Goal: Task Accomplishment & Management: Complete application form

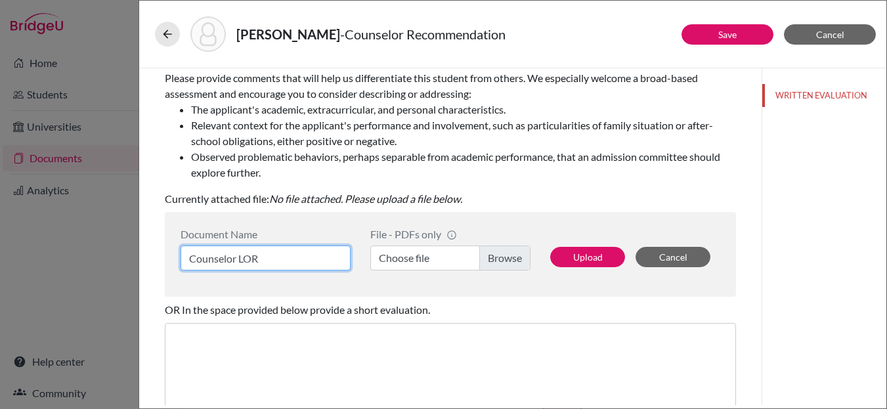
scroll to position [200, 0]
click at [496, 254] on label "Choose file" at bounding box center [450, 258] width 160 height 25
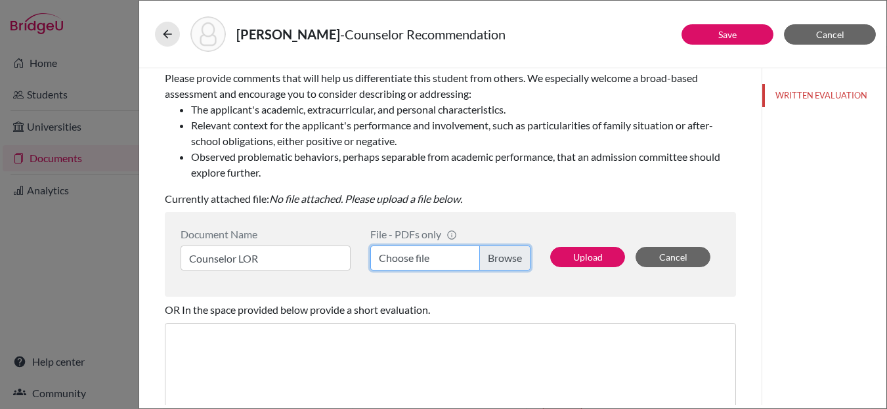
click at [496, 254] on input "Choose file" at bounding box center [450, 258] width 160 height 25
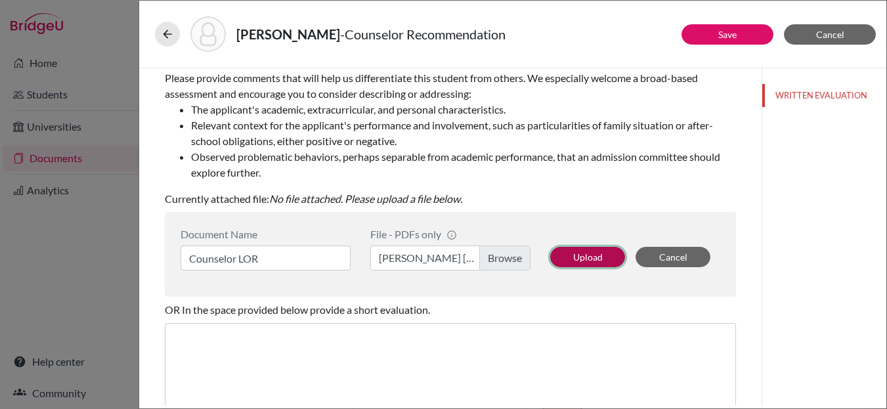
click at [586, 253] on button "Upload" at bounding box center [587, 257] width 75 height 20
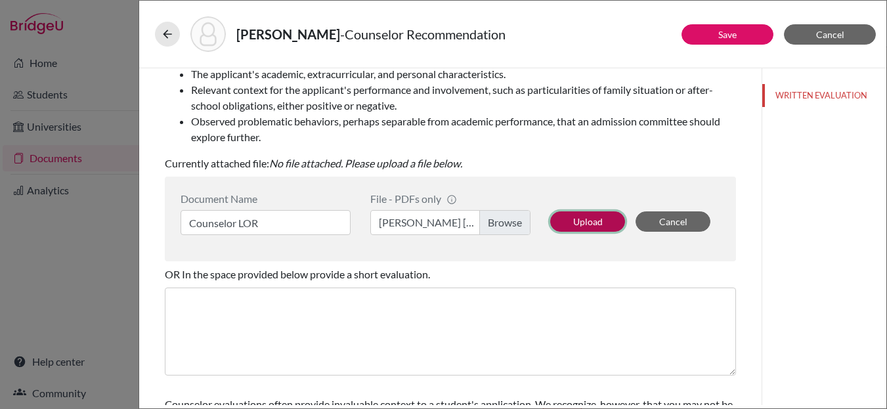
scroll to position [238, 0]
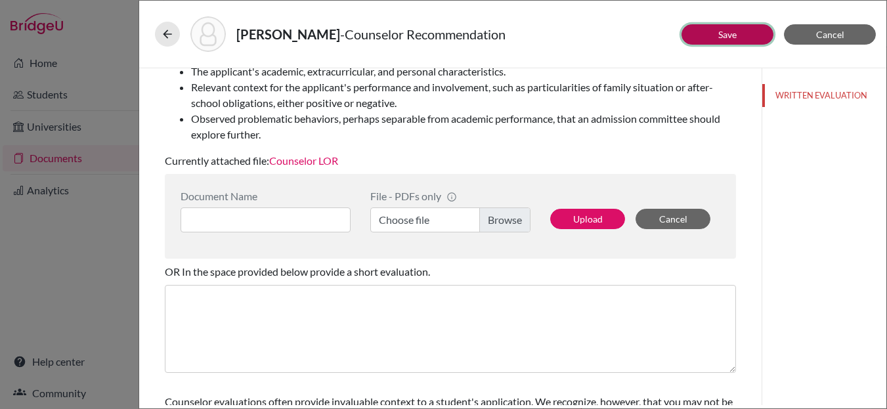
click at [716, 32] on button "Save" at bounding box center [728, 34] width 92 height 20
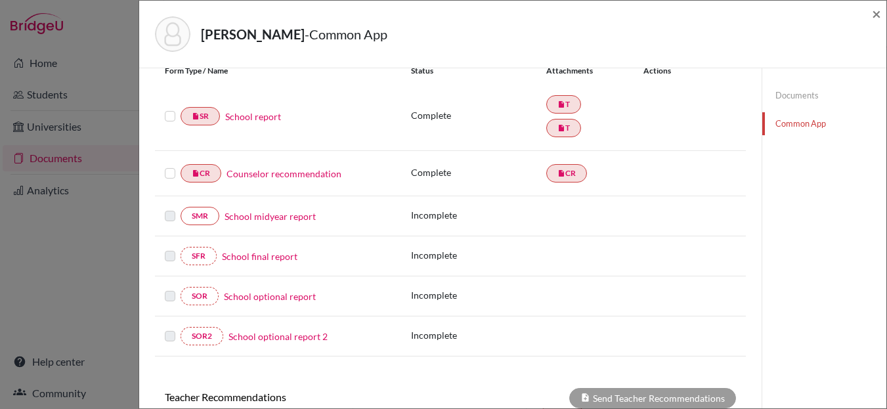
scroll to position [163, 0]
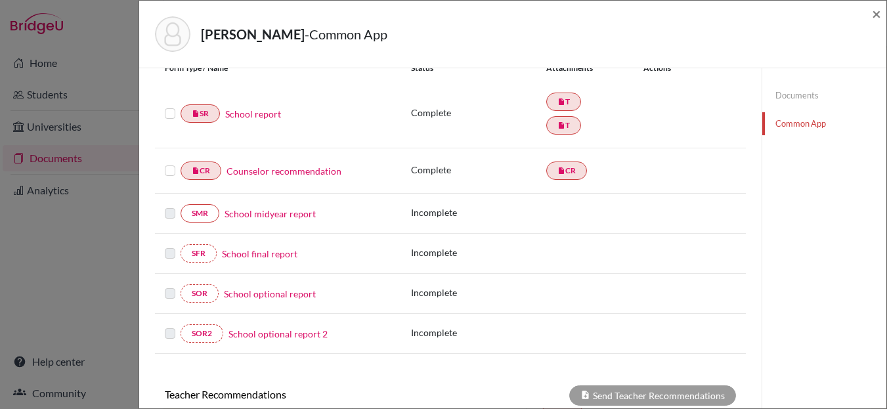
click at [171, 106] on label at bounding box center [170, 106] width 11 height 0
click at [0, 0] on input "checkbox" at bounding box center [0, 0] width 0 height 0
click at [168, 163] on label at bounding box center [170, 163] width 11 height 0
click at [0, 0] on input "checkbox" at bounding box center [0, 0] width 0 height 0
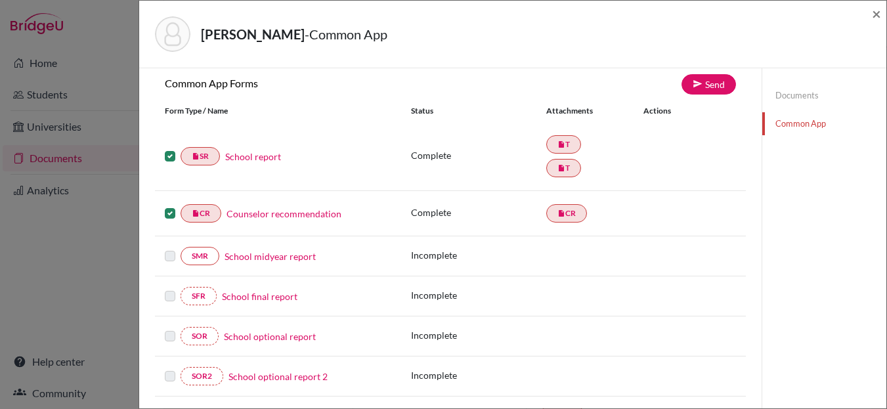
scroll to position [108, 0]
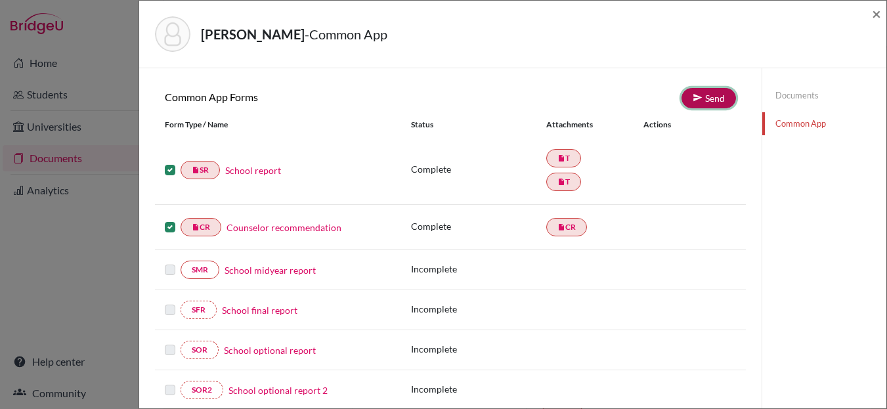
click at [718, 91] on link "Send" at bounding box center [709, 98] width 54 height 20
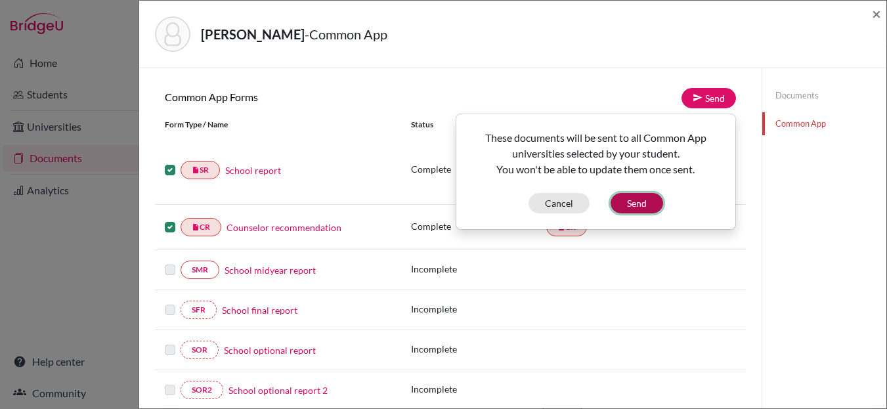
click at [637, 204] on button "Send" at bounding box center [637, 203] width 53 height 20
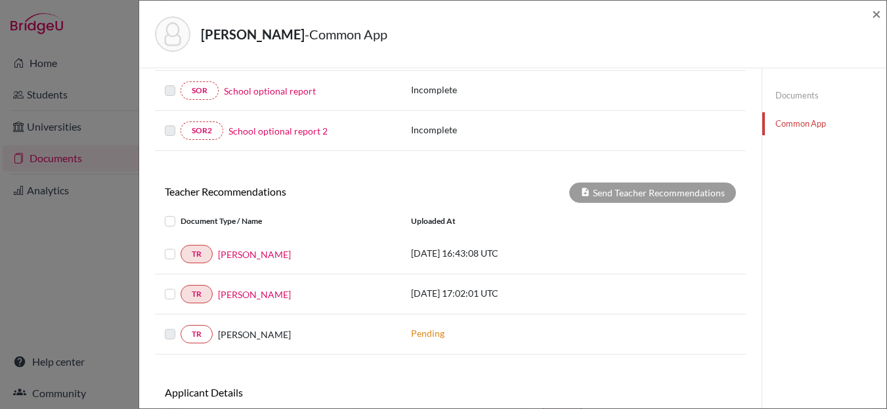
scroll to position [437, 0]
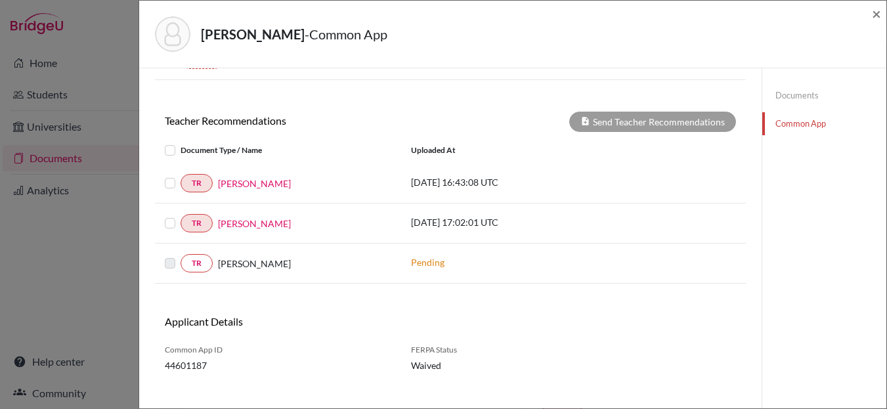
drag, startPoint x: 171, startPoint y: 183, endPoint x: 170, endPoint y: 197, distance: 14.5
click at [181, 175] on label at bounding box center [181, 175] width 0 height 0
click at [0, 0] on input "checkbox" at bounding box center [0, 0] width 0 height 0
click at [181, 215] on label at bounding box center [181, 215] width 0 height 0
click at [0, 0] on input "checkbox" at bounding box center [0, 0] width 0 height 0
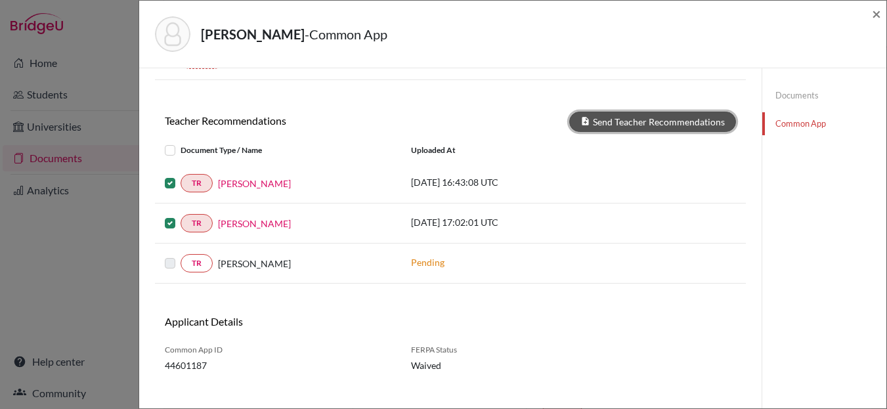
click at [631, 116] on button "Send Teacher Recommendations" at bounding box center [652, 122] width 167 height 20
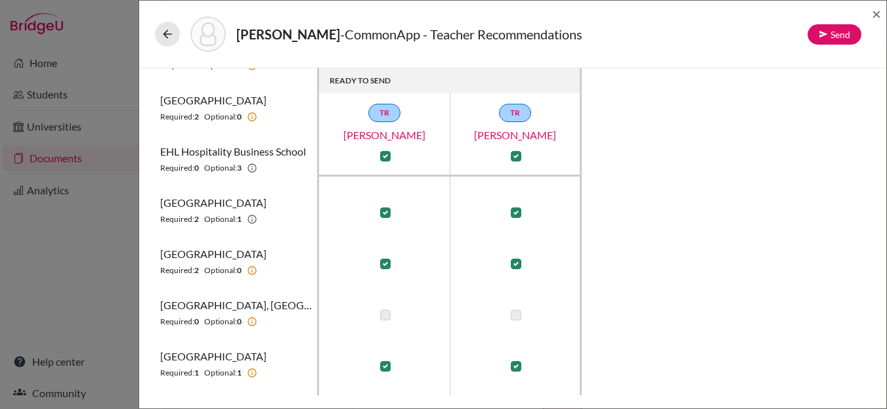
scroll to position [200, 0]
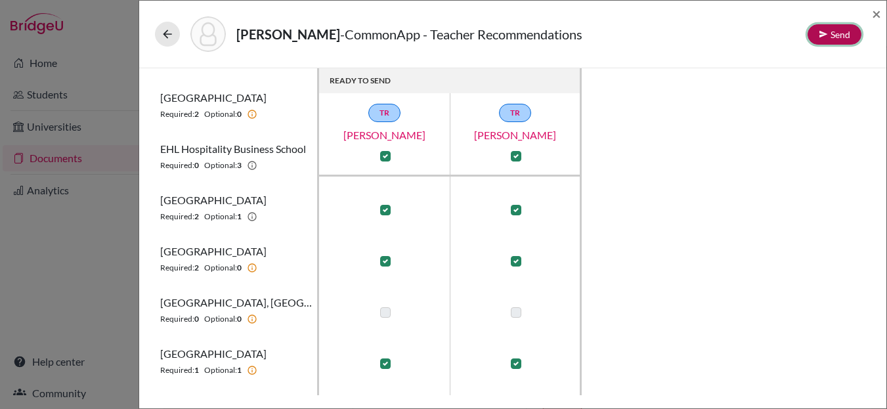
click at [834, 32] on button "Send" at bounding box center [835, 34] width 54 height 20
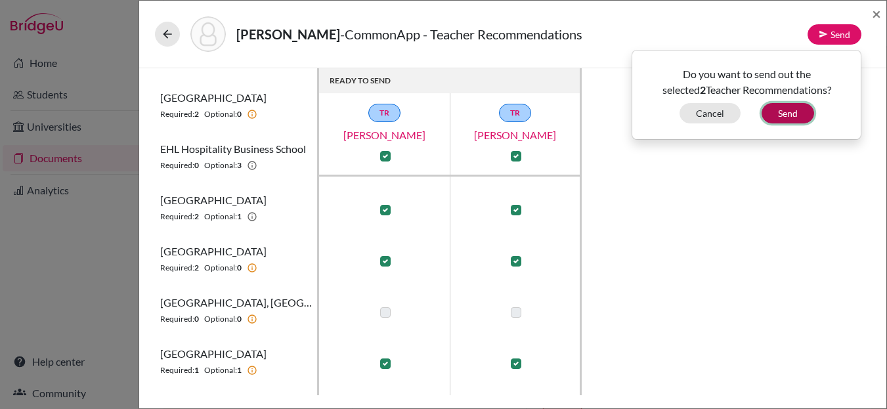
click at [791, 113] on button "Send" at bounding box center [788, 113] width 53 height 20
checkbox input "false"
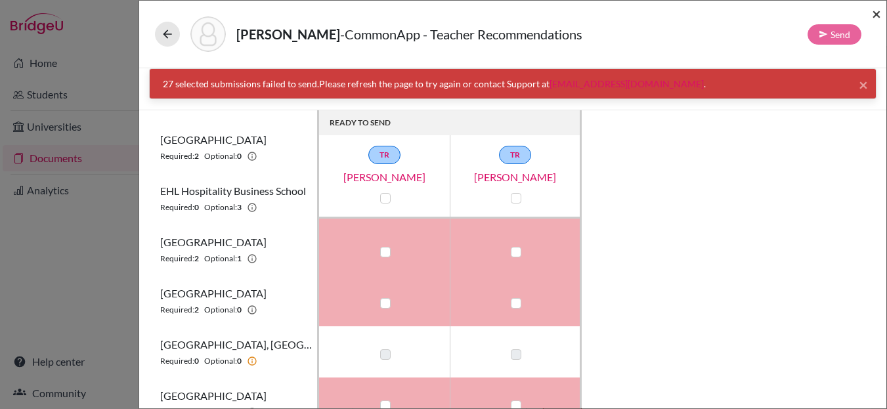
click at [875, 14] on span "×" at bounding box center [876, 13] width 9 height 19
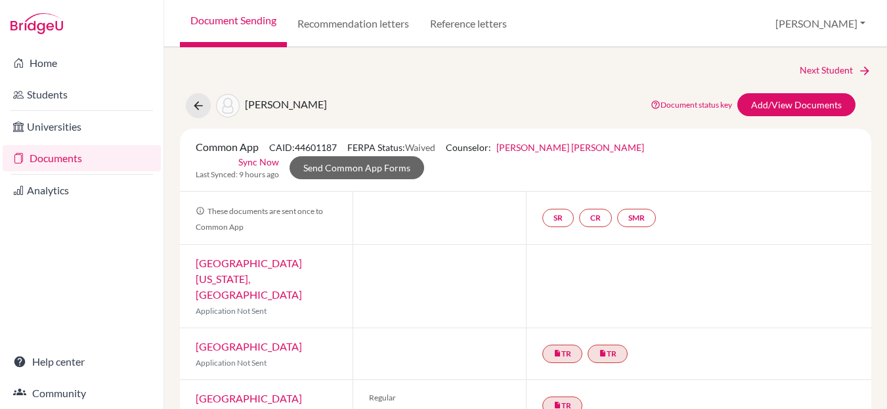
click at [279, 155] on link "Sync Now" at bounding box center [258, 162] width 41 height 14
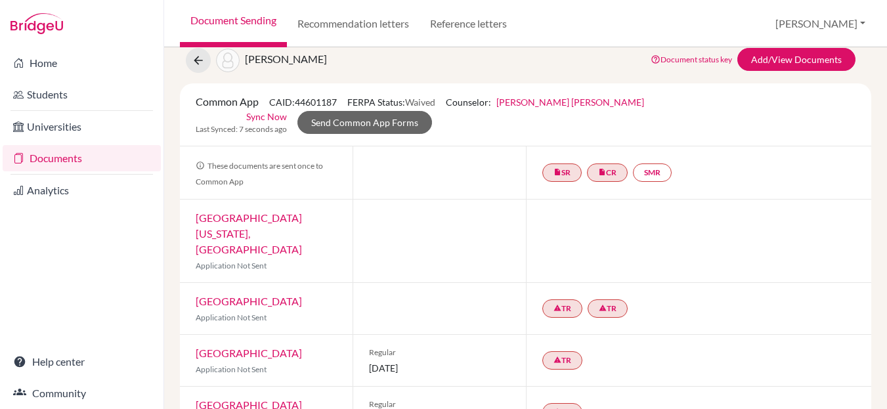
scroll to position [88, 0]
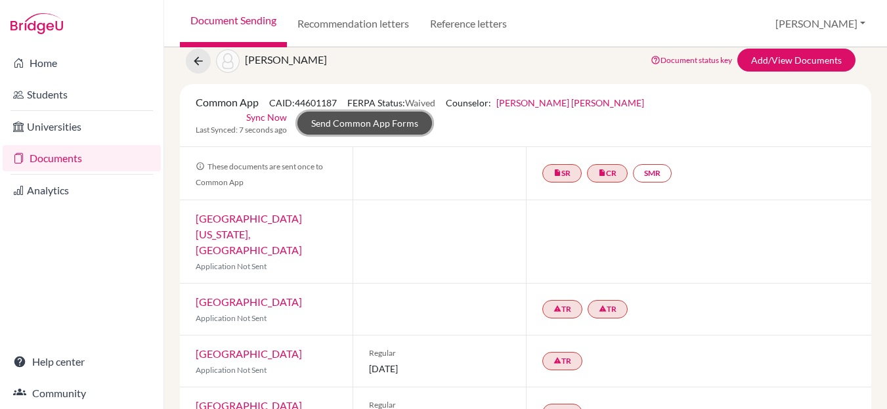
click at [432, 112] on link "Send Common App Forms" at bounding box center [364, 123] width 135 height 23
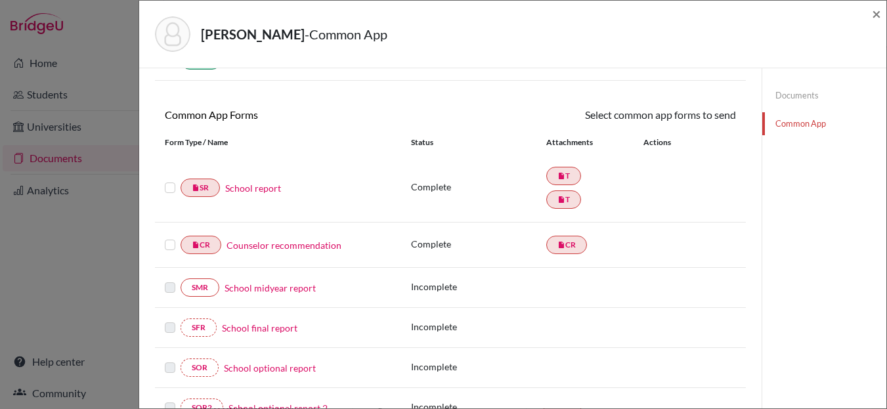
scroll to position [95, 0]
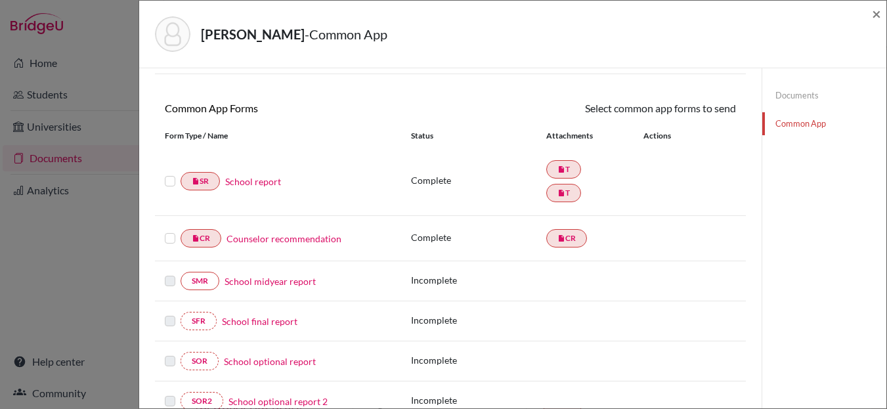
click at [167, 173] on label at bounding box center [170, 173] width 11 height 0
click at [0, 0] on input "checkbox" at bounding box center [0, 0] width 0 height 0
click at [172, 232] on label at bounding box center [170, 232] width 11 height 0
click at [0, 0] on input "checkbox" at bounding box center [0, 0] width 0 height 0
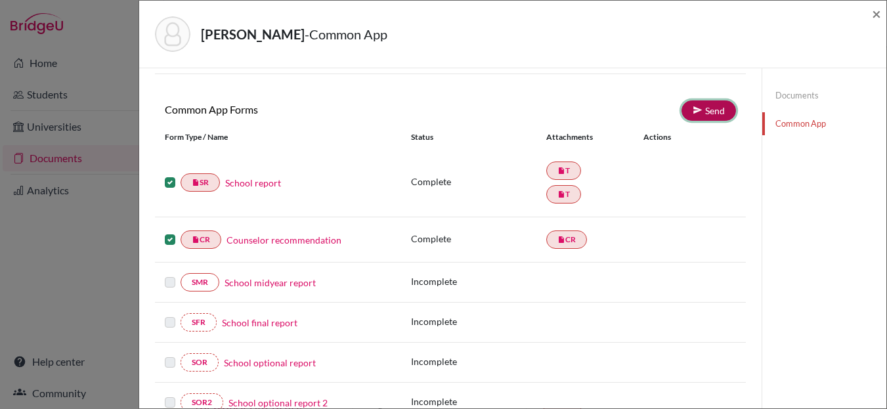
click at [714, 115] on link "Send" at bounding box center [709, 110] width 54 height 20
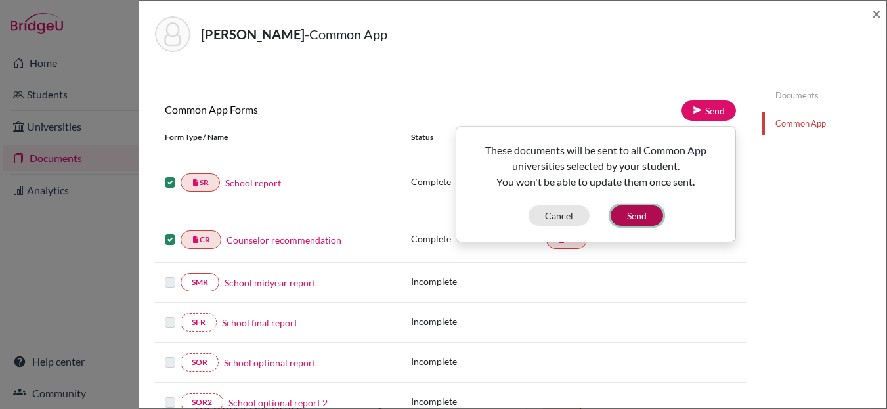
click at [645, 217] on button "Send" at bounding box center [637, 216] width 53 height 20
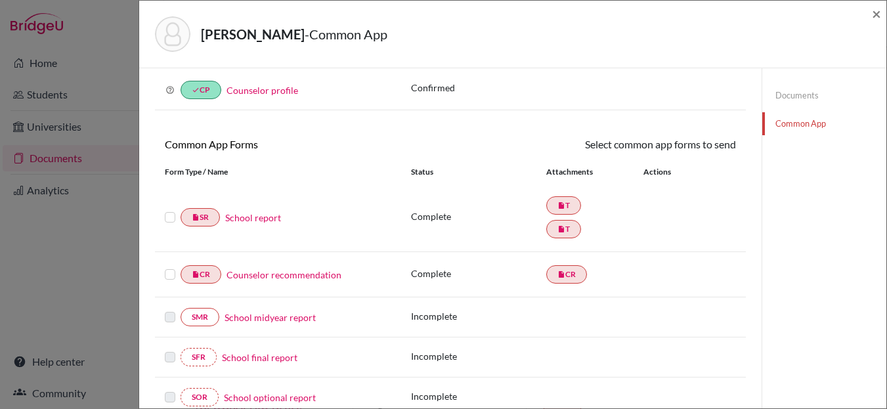
scroll to position [0, 0]
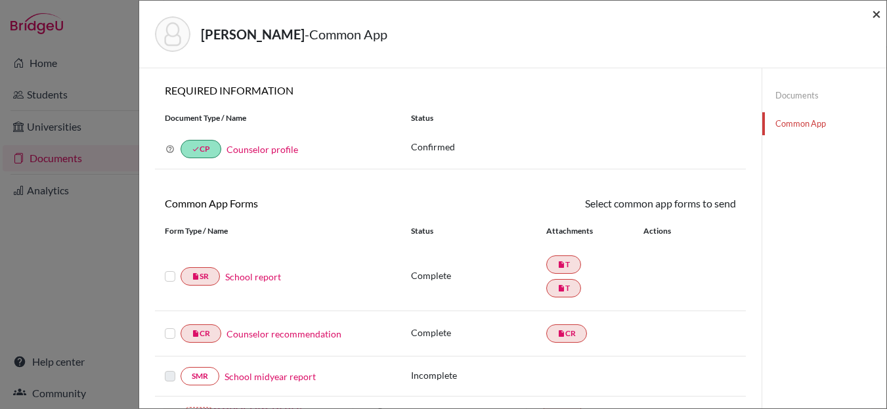
click at [875, 13] on span "×" at bounding box center [876, 13] width 9 height 19
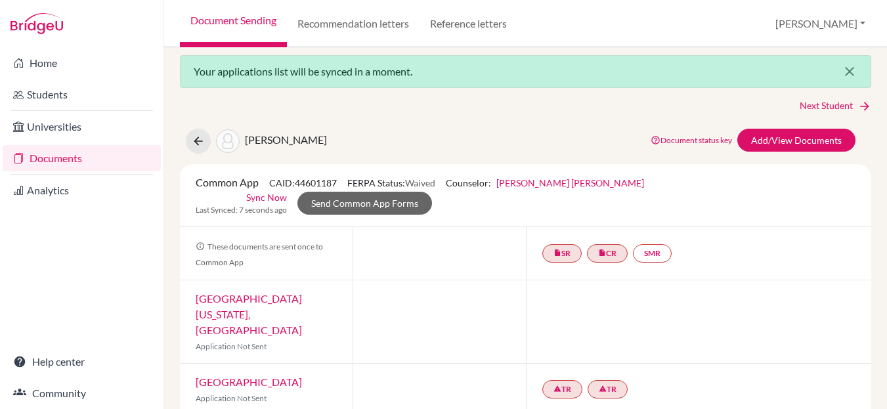
scroll to position [3, 0]
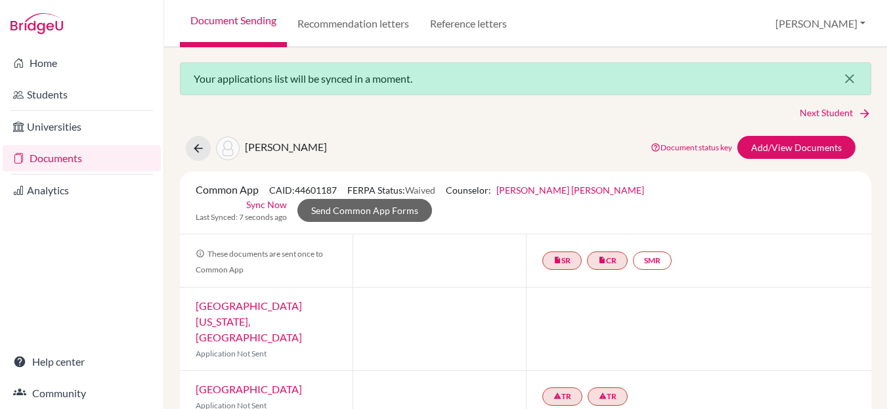
click at [851, 77] on icon "close" at bounding box center [850, 79] width 16 height 16
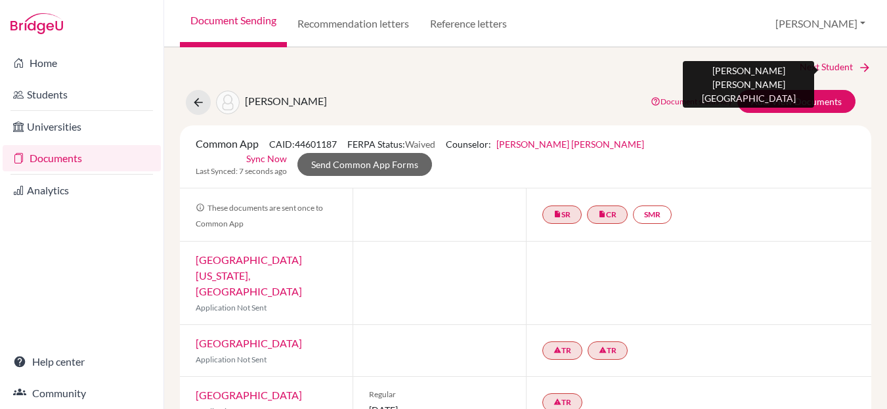
scroll to position [0, 0]
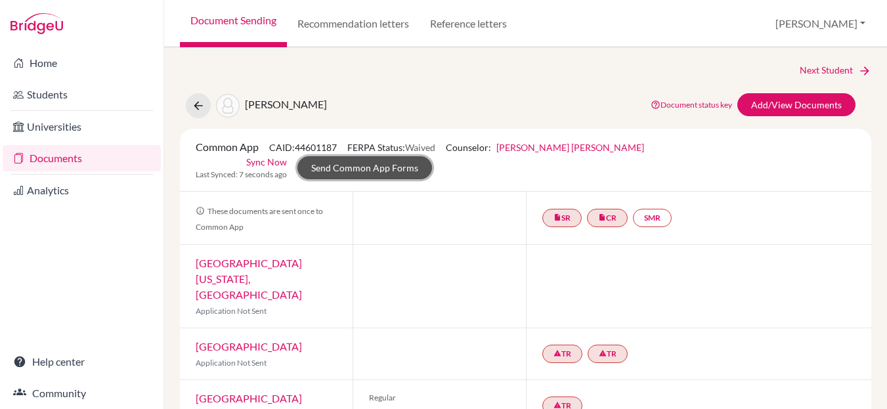
click at [432, 157] on link "Send Common App Forms" at bounding box center [364, 167] width 135 height 23
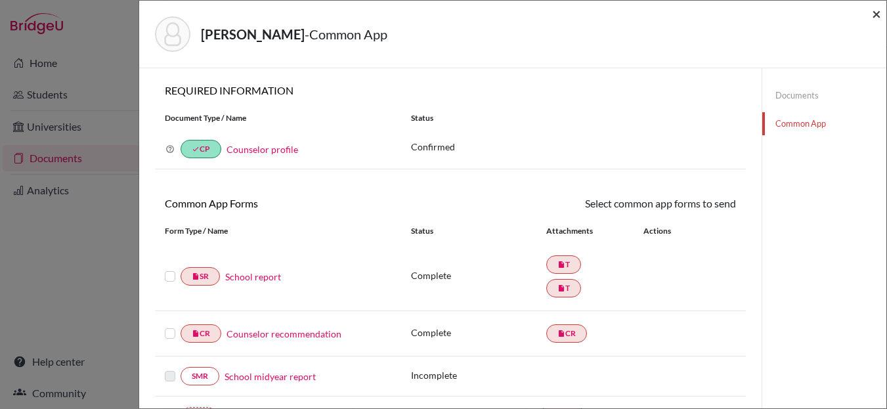
click at [875, 11] on span "×" at bounding box center [876, 13] width 9 height 19
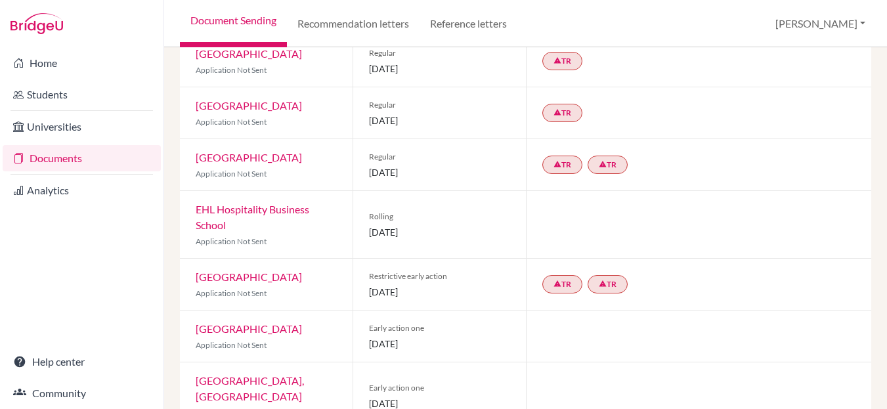
scroll to position [339, 0]
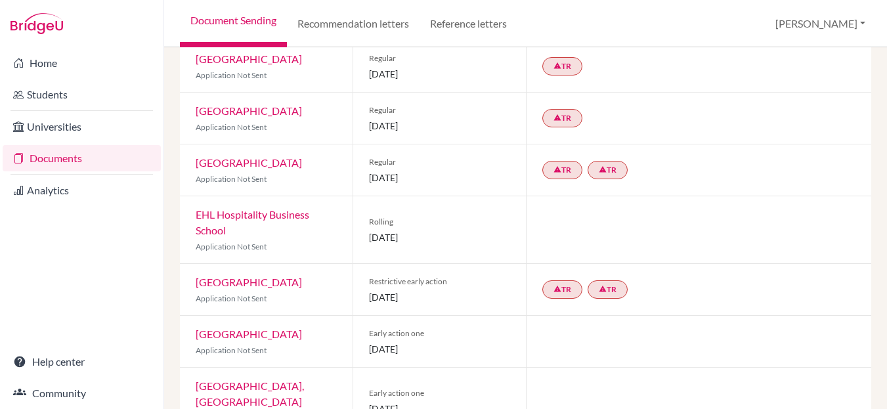
click at [254, 208] on link "EHL Hospitality Business School" at bounding box center [253, 222] width 114 height 28
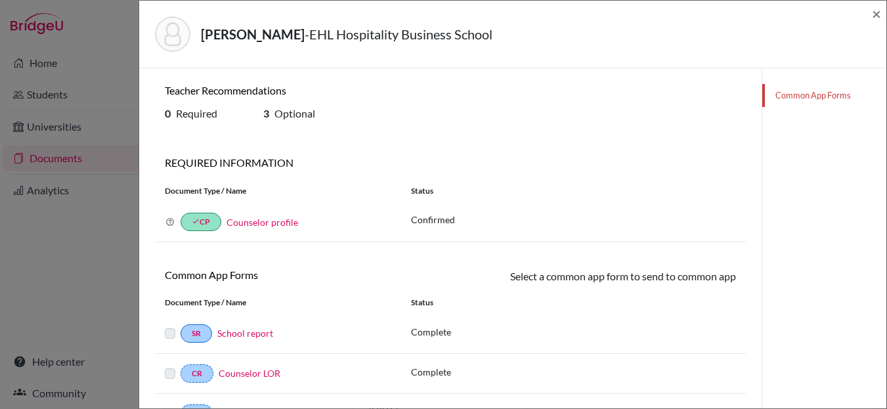
click at [817, 91] on link "Common App Forms" at bounding box center [824, 95] width 124 height 23
click at [816, 96] on link "Common App Forms" at bounding box center [824, 95] width 124 height 23
click at [879, 14] on span "×" at bounding box center [876, 13] width 9 height 19
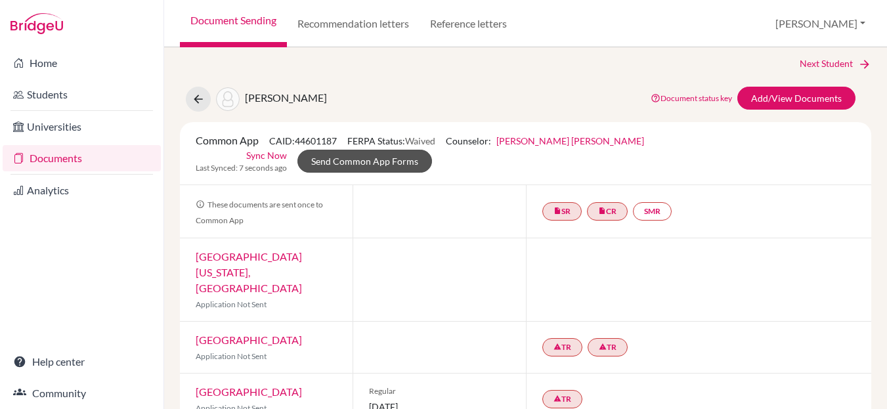
scroll to position [9, 0]
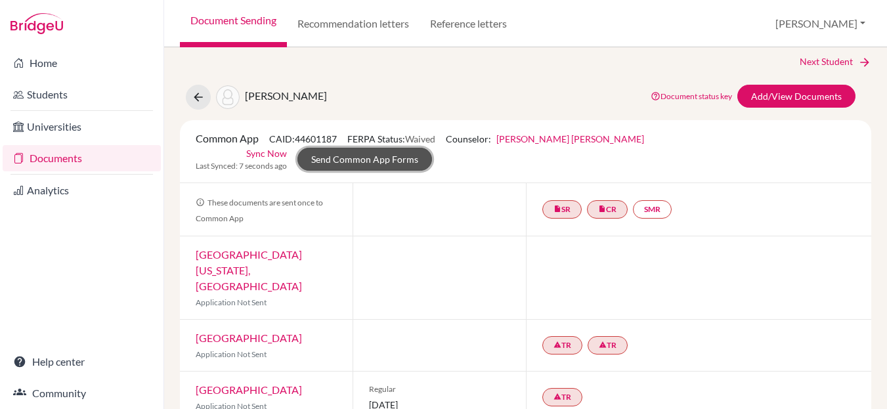
click at [432, 148] on link "Send Common App Forms" at bounding box center [364, 159] width 135 height 23
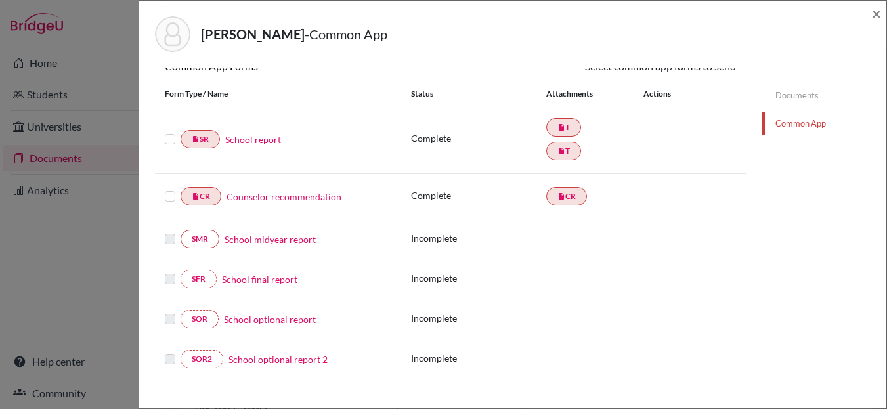
scroll to position [138, 0]
click at [170, 131] on label at bounding box center [170, 131] width 11 height 0
click at [0, 0] on input "checkbox" at bounding box center [0, 0] width 0 height 0
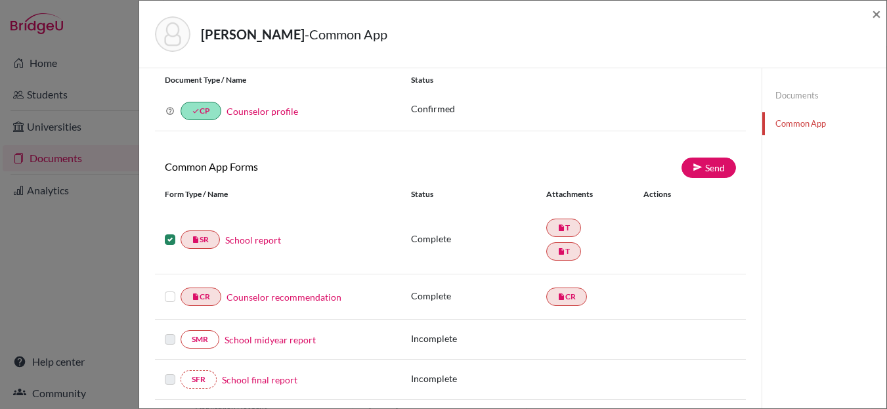
scroll to position [22, 0]
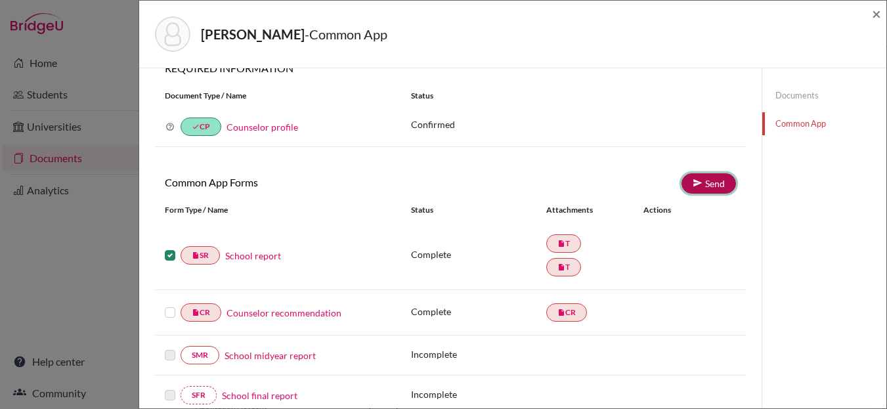
click at [714, 180] on link "Send" at bounding box center [709, 183] width 54 height 20
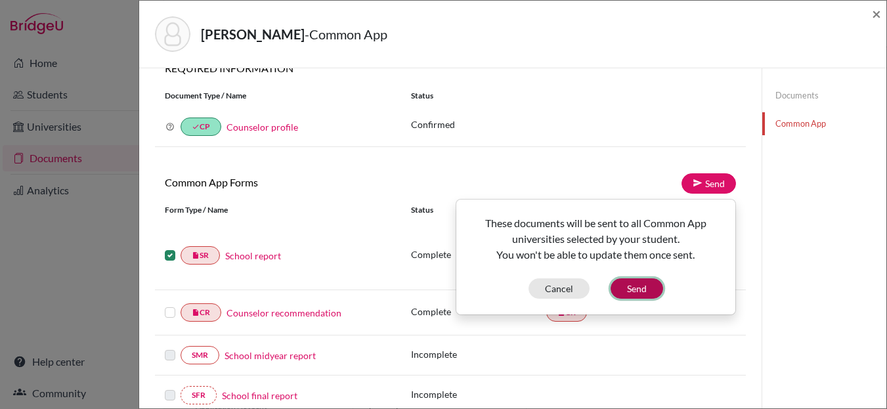
click at [636, 285] on button "Send" at bounding box center [637, 288] width 53 height 20
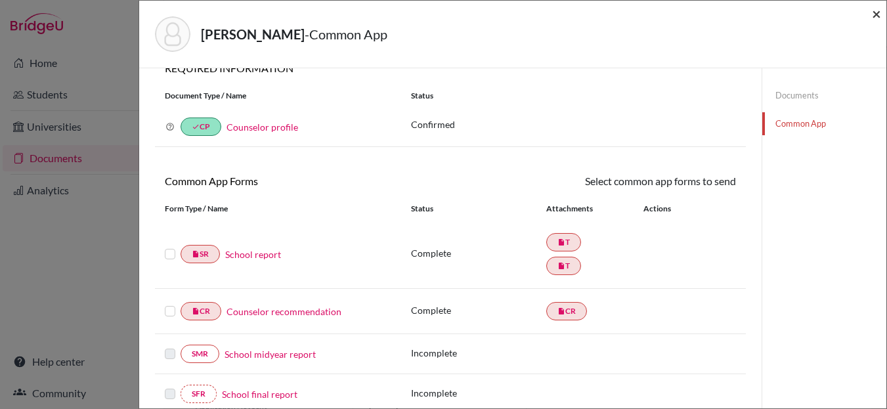
click at [877, 14] on span "×" at bounding box center [876, 13] width 9 height 19
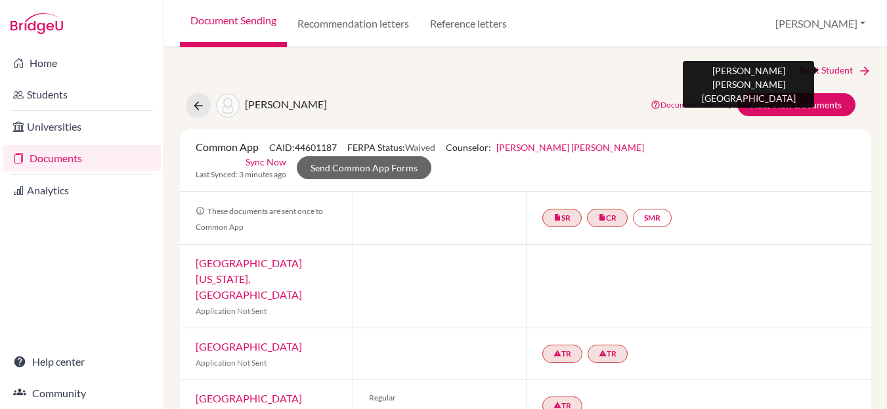
click at [822, 69] on link "Next Student" at bounding box center [836, 70] width 72 height 14
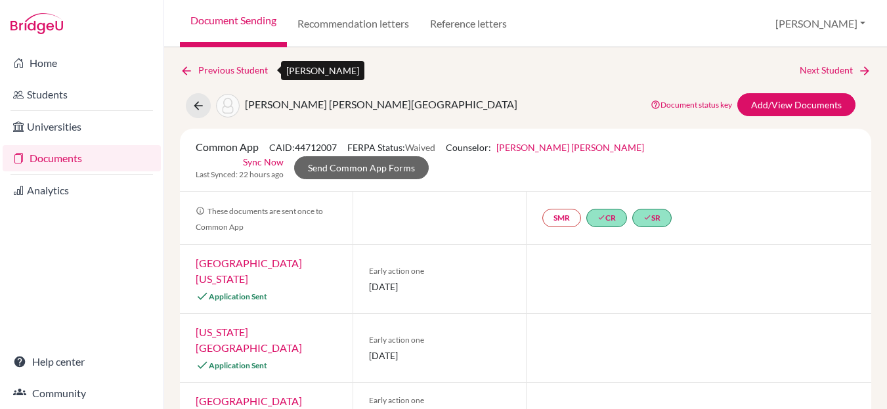
click at [235, 66] on link "Previous Student" at bounding box center [229, 70] width 98 height 14
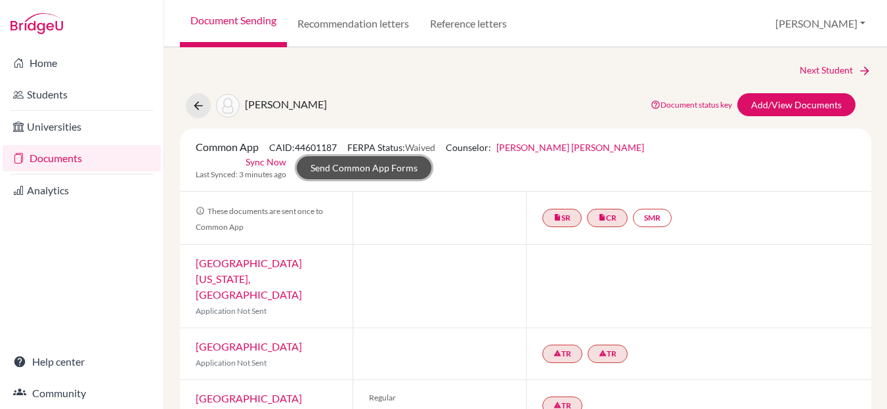
click at [431, 156] on link "Send Common App Forms" at bounding box center [364, 167] width 135 height 23
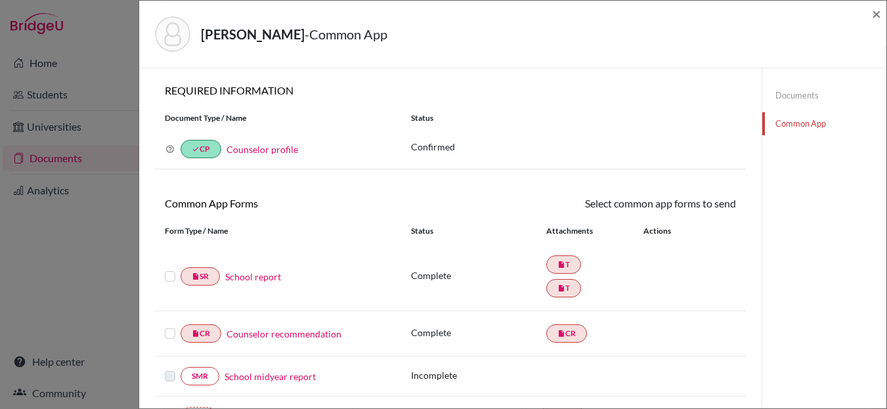
click at [169, 269] on label at bounding box center [170, 269] width 11 height 0
click at [0, 0] on input "checkbox" at bounding box center [0, 0] width 0 height 0
click at [707, 202] on link "Send" at bounding box center [709, 206] width 54 height 20
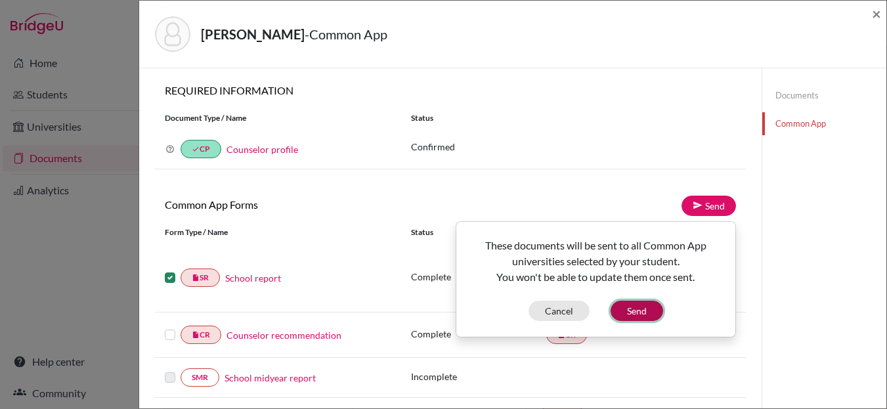
click at [622, 309] on button "Send" at bounding box center [637, 311] width 53 height 20
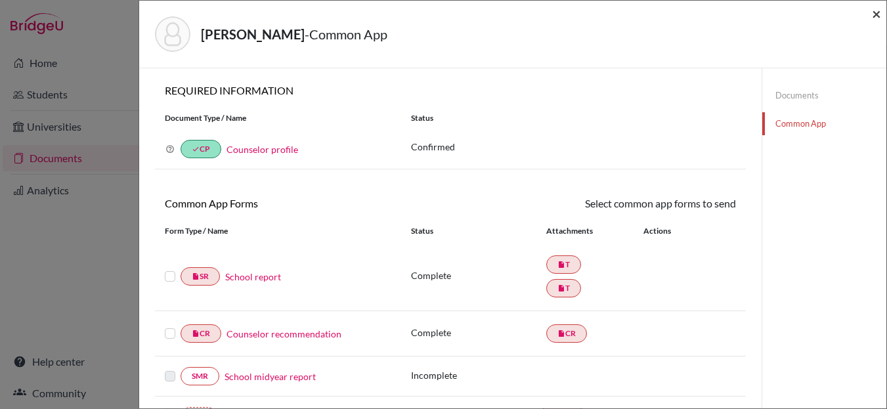
click at [876, 16] on span "×" at bounding box center [876, 13] width 9 height 19
